Goal: Check status: Check status

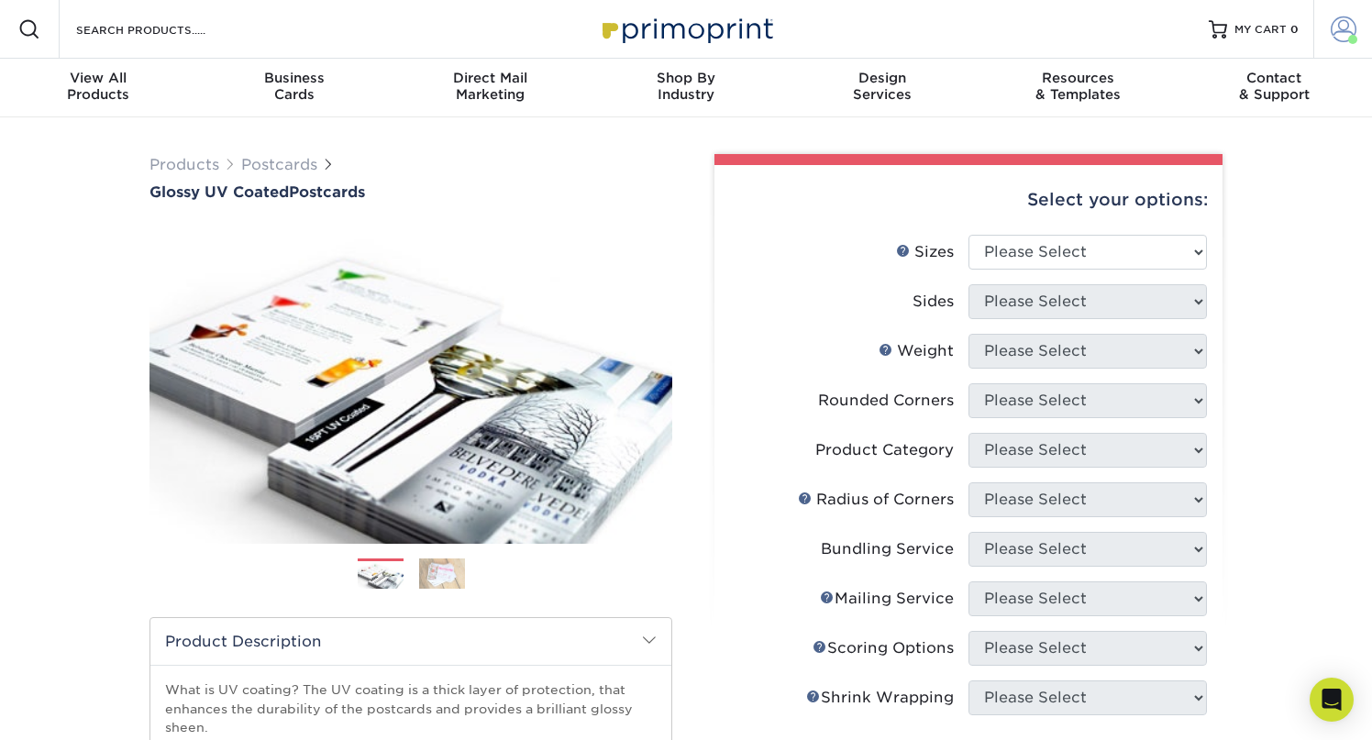
click at [1348, 28] on span at bounding box center [1344, 30] width 26 height 26
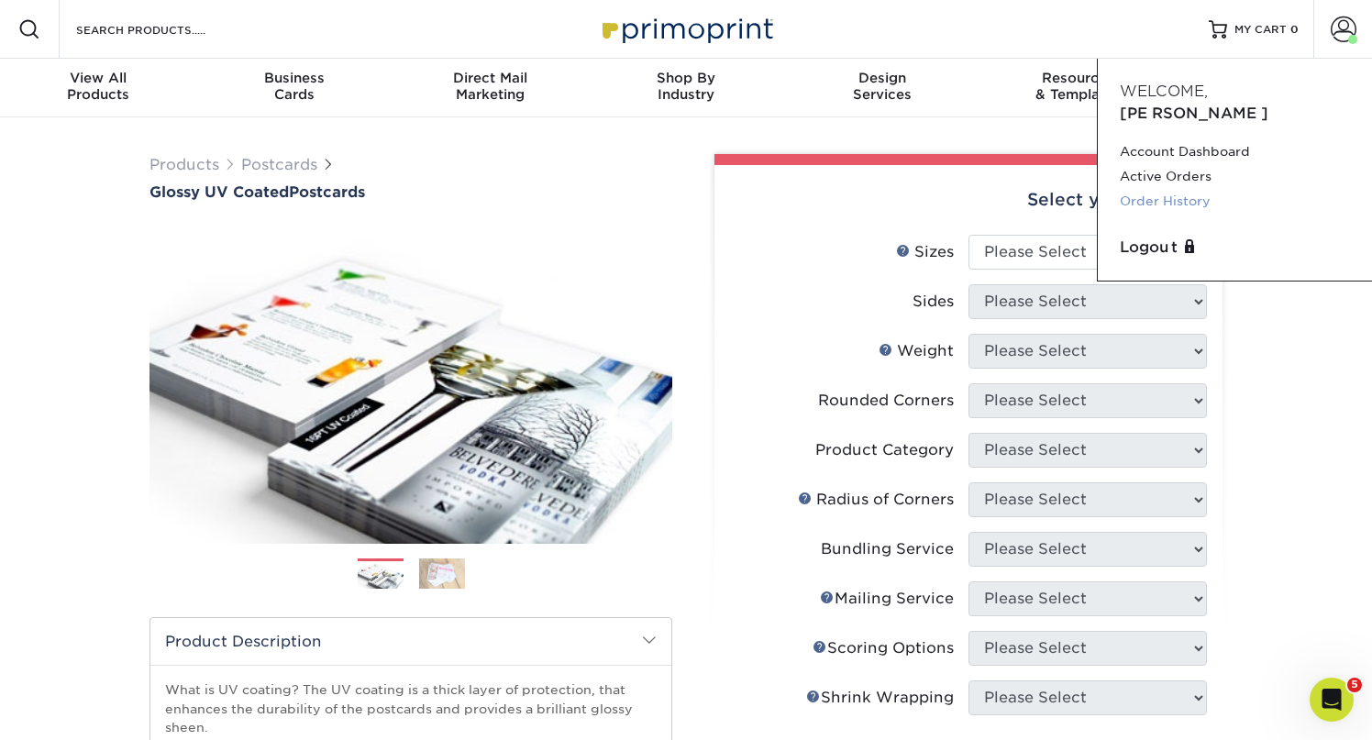
click at [1167, 189] on link "Order History" at bounding box center [1235, 201] width 230 height 25
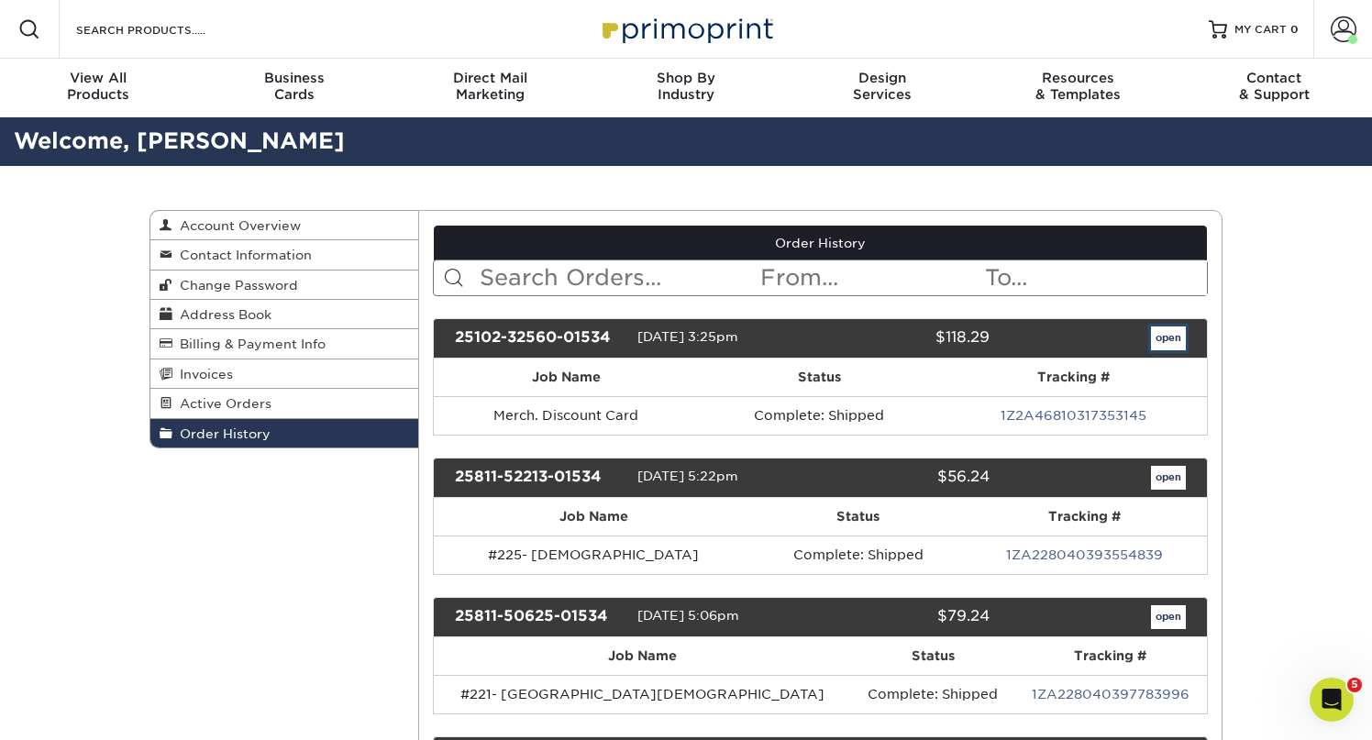
click at [1164, 343] on link "open" at bounding box center [1168, 339] width 35 height 24
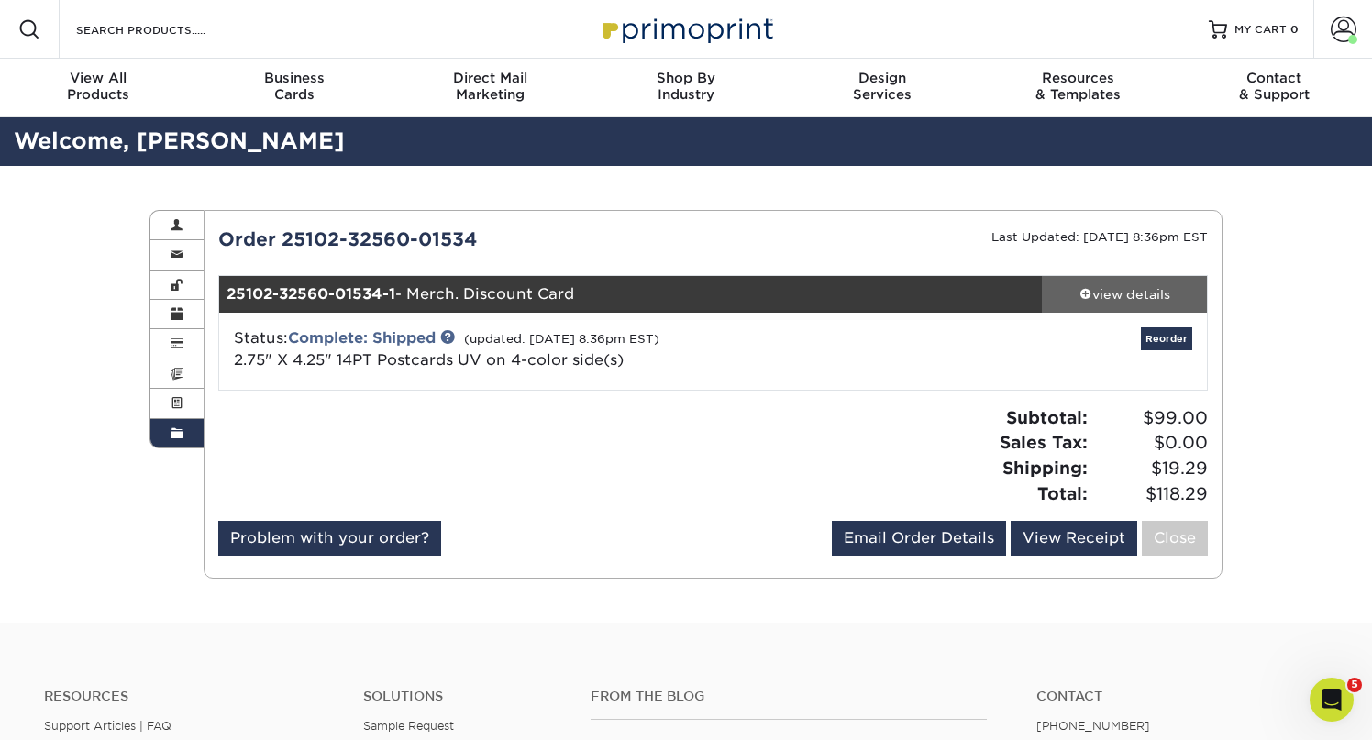
click at [1086, 294] on span at bounding box center [1086, 293] width 13 height 13
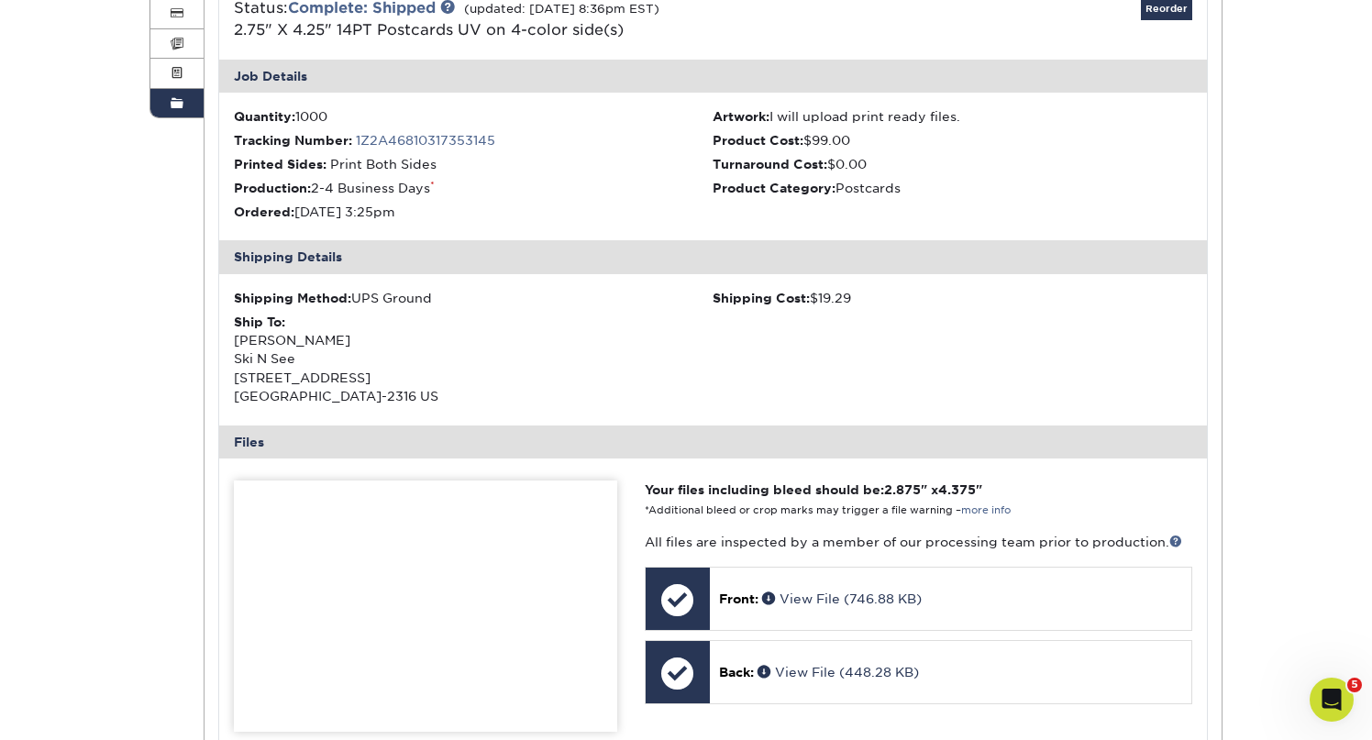
scroll to position [455, 0]
